Goal: Go to known website: Access a specific website the user already knows

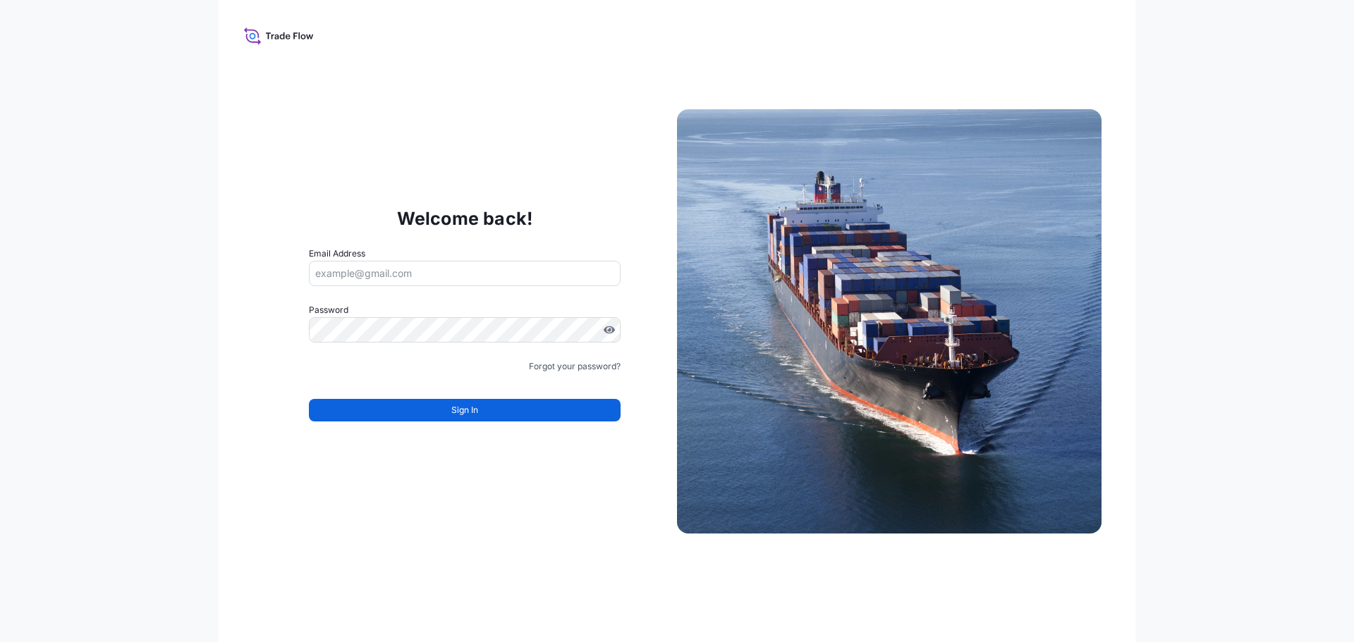
click at [402, 278] on input "Email Address" at bounding box center [465, 273] width 312 height 25
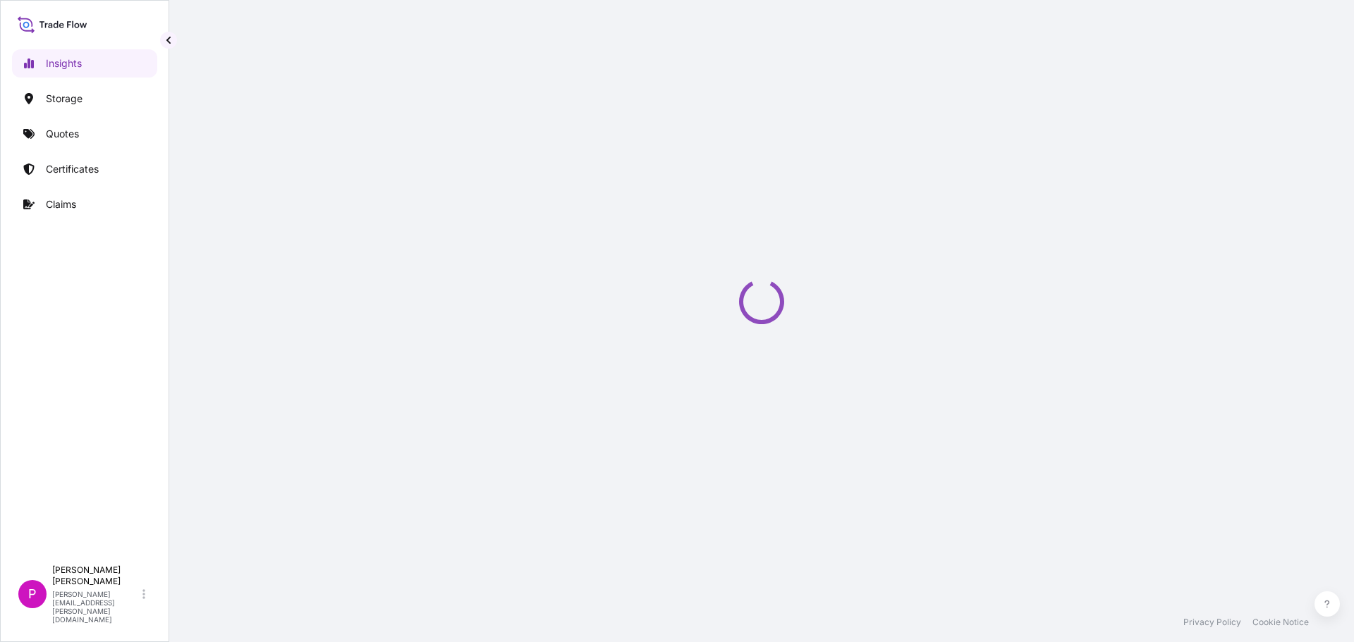
select select "2025"
